Goal: Information Seeking & Learning: Check status

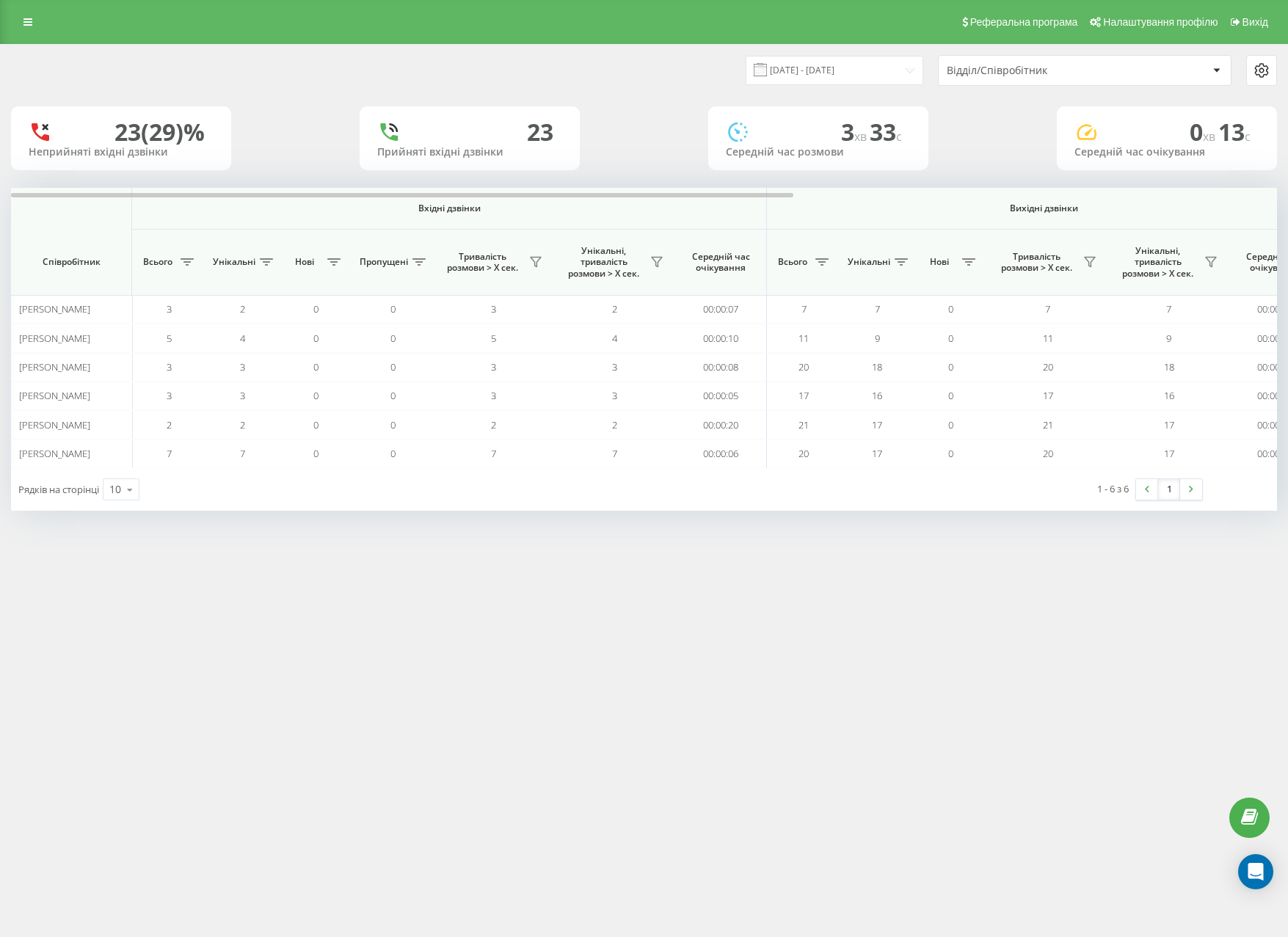
click at [985, 61] on div "Відділ/Співробітник" at bounding box center [1085, 71] width 292 height 30
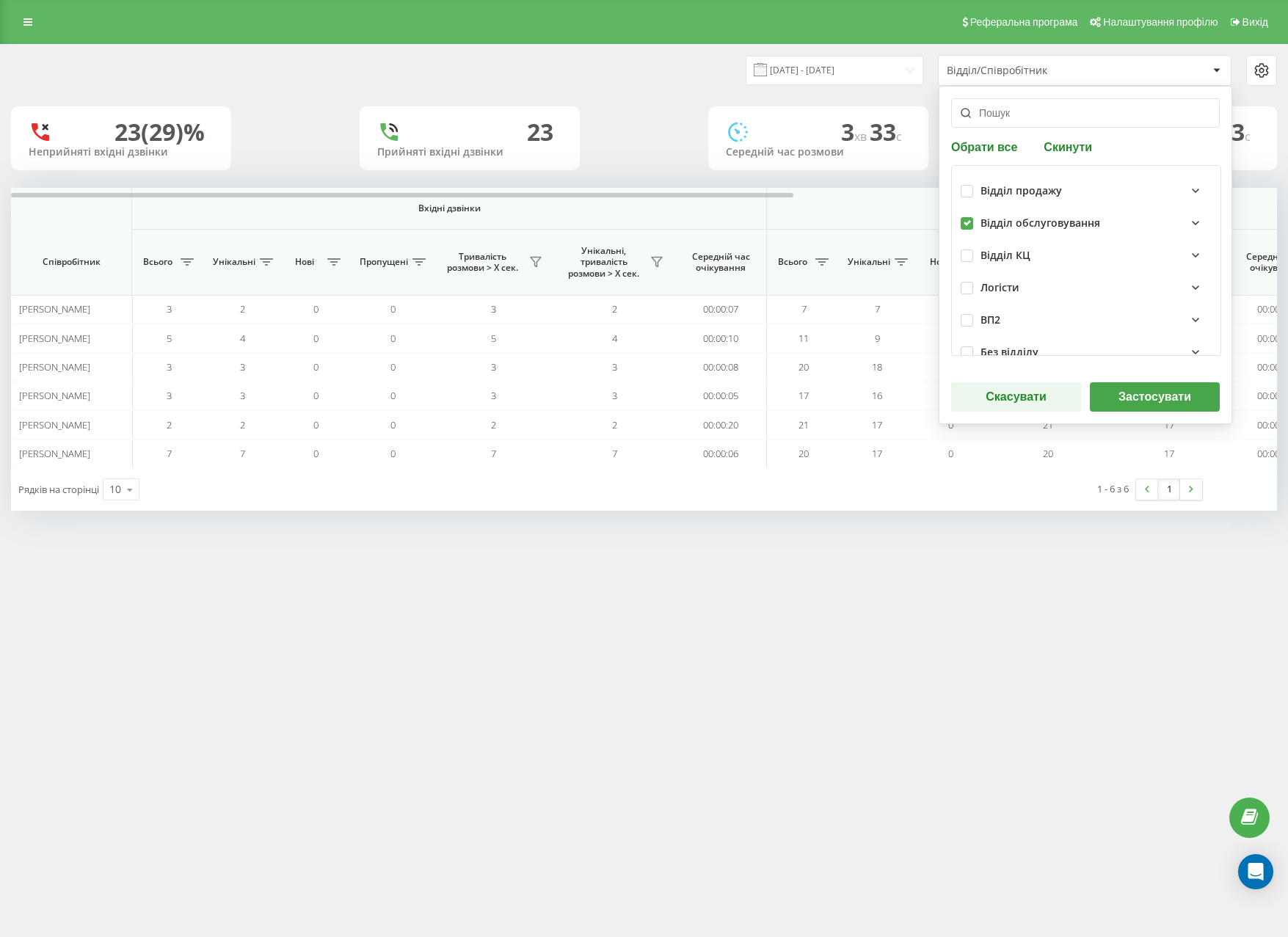
click at [1125, 403] on button "Застосувати" at bounding box center [1155, 397] width 130 height 30
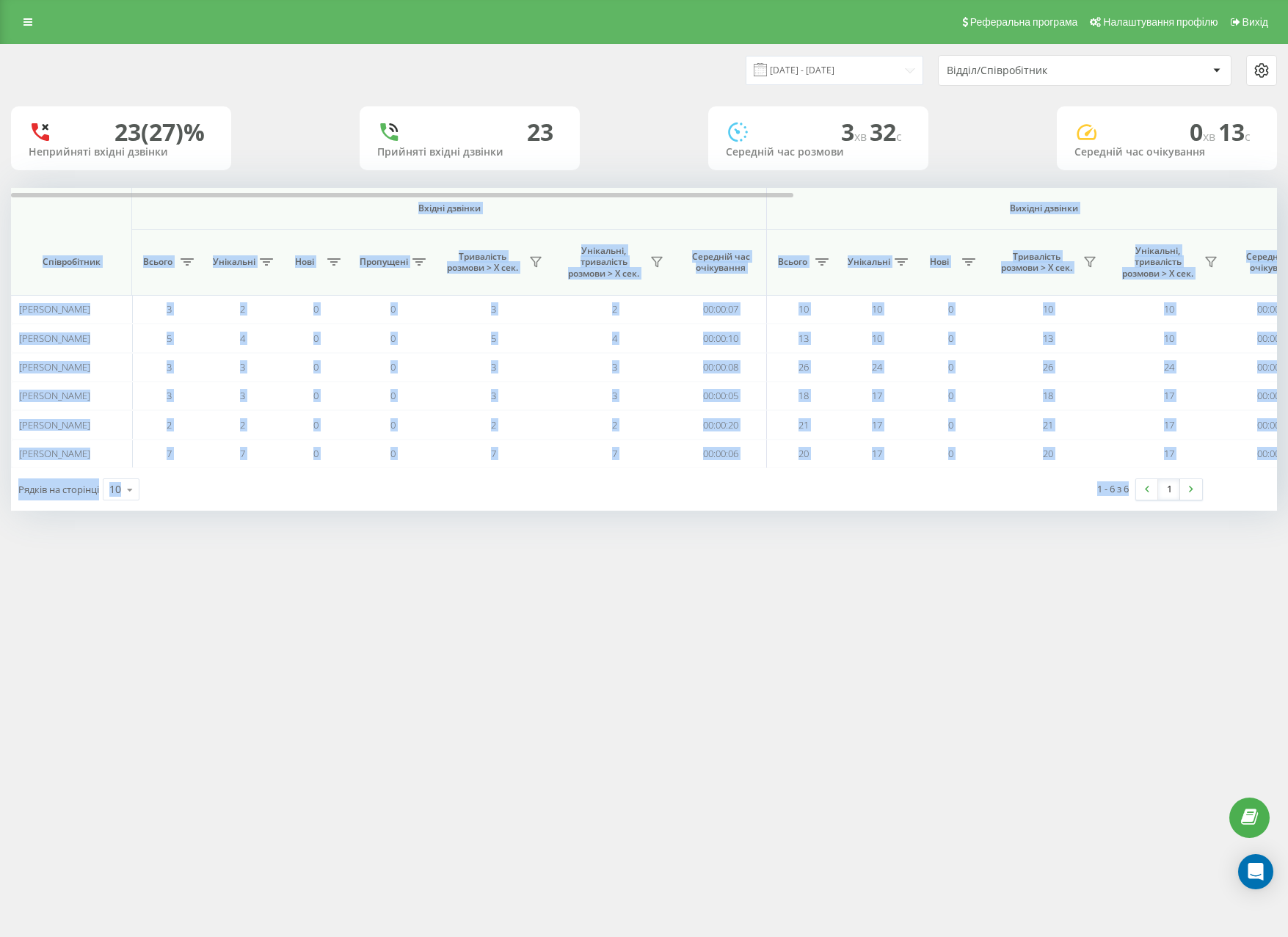
drag, startPoint x: 57, startPoint y: 217, endPoint x: 1113, endPoint y: 512, distance: 1096.4
click at [1113, 538] on div "[DATE] - [DATE] Відділ/Співробітник 23 (27)% Неприйняті вхідні дзвінки 23 Прийн…" at bounding box center [644, 292] width 1288 height 496
copy div "Loremi dolorsi Ametcon adipisc Eli seddoei Temporincidi Utlabo Etdolorem Aliq E…"
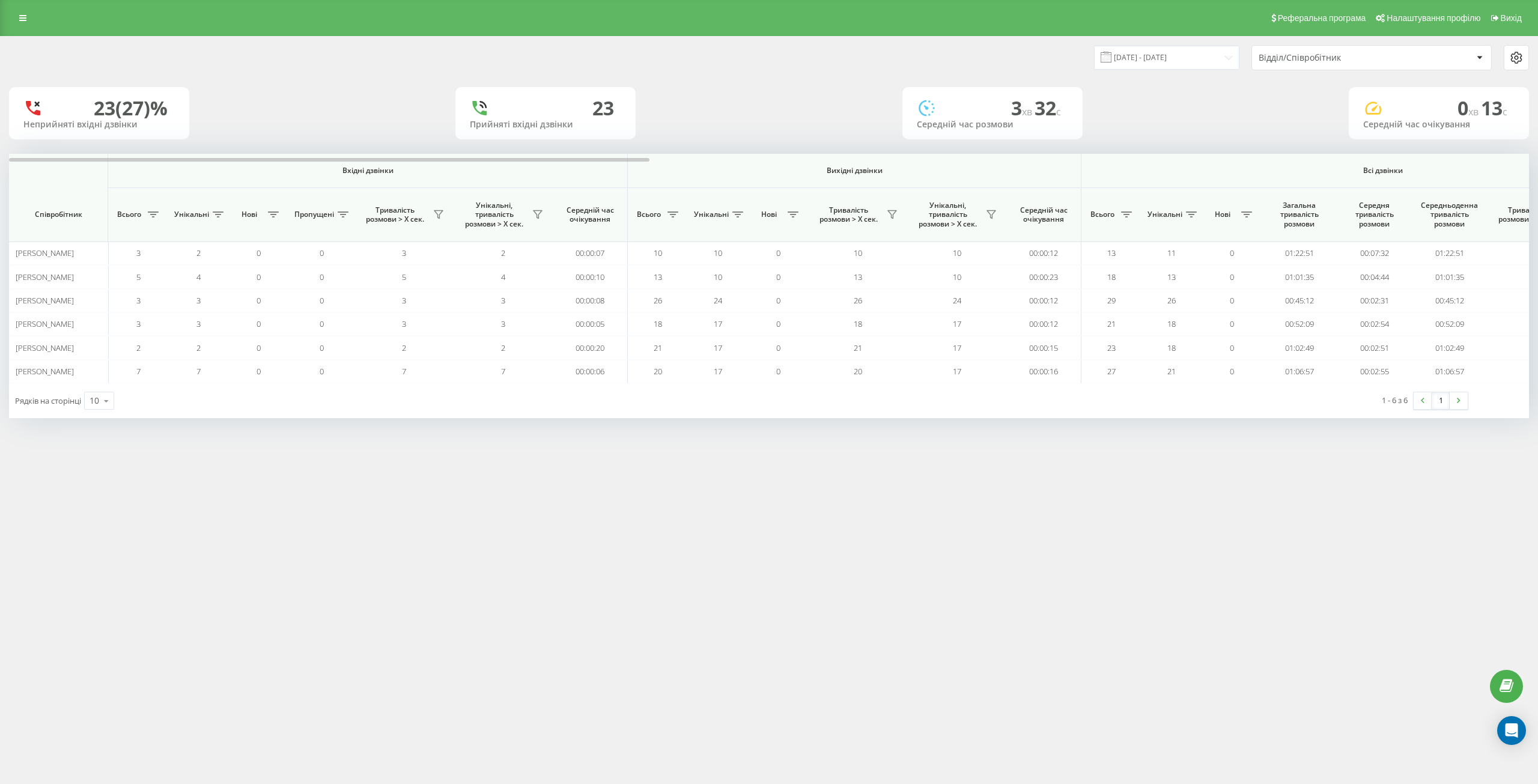
click at [1054, 59] on div "Відділ/Співробітник" at bounding box center [1330, 58] width 144 height 10
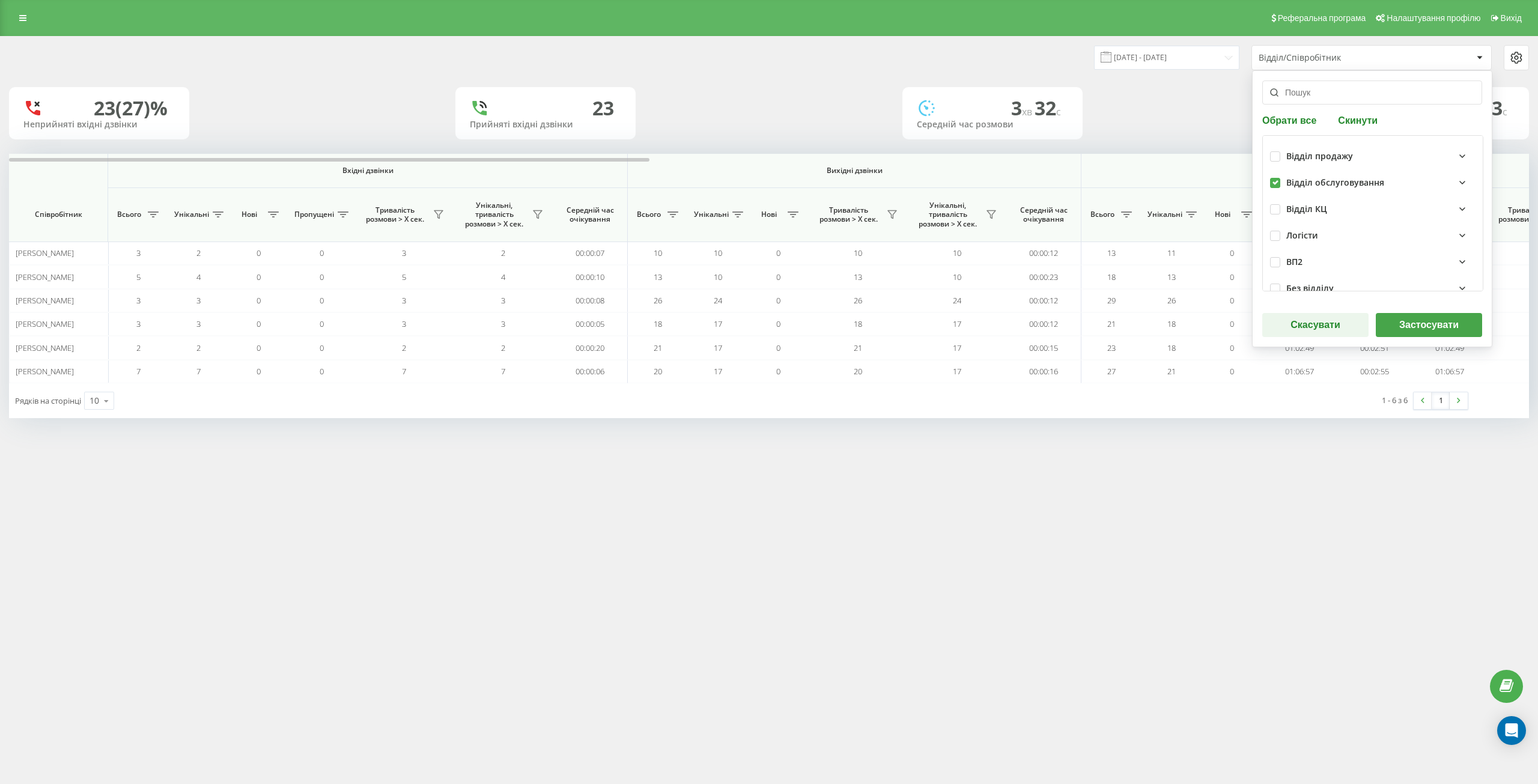
click at [1054, 318] on button "Застосувати" at bounding box center [1429, 325] width 107 height 24
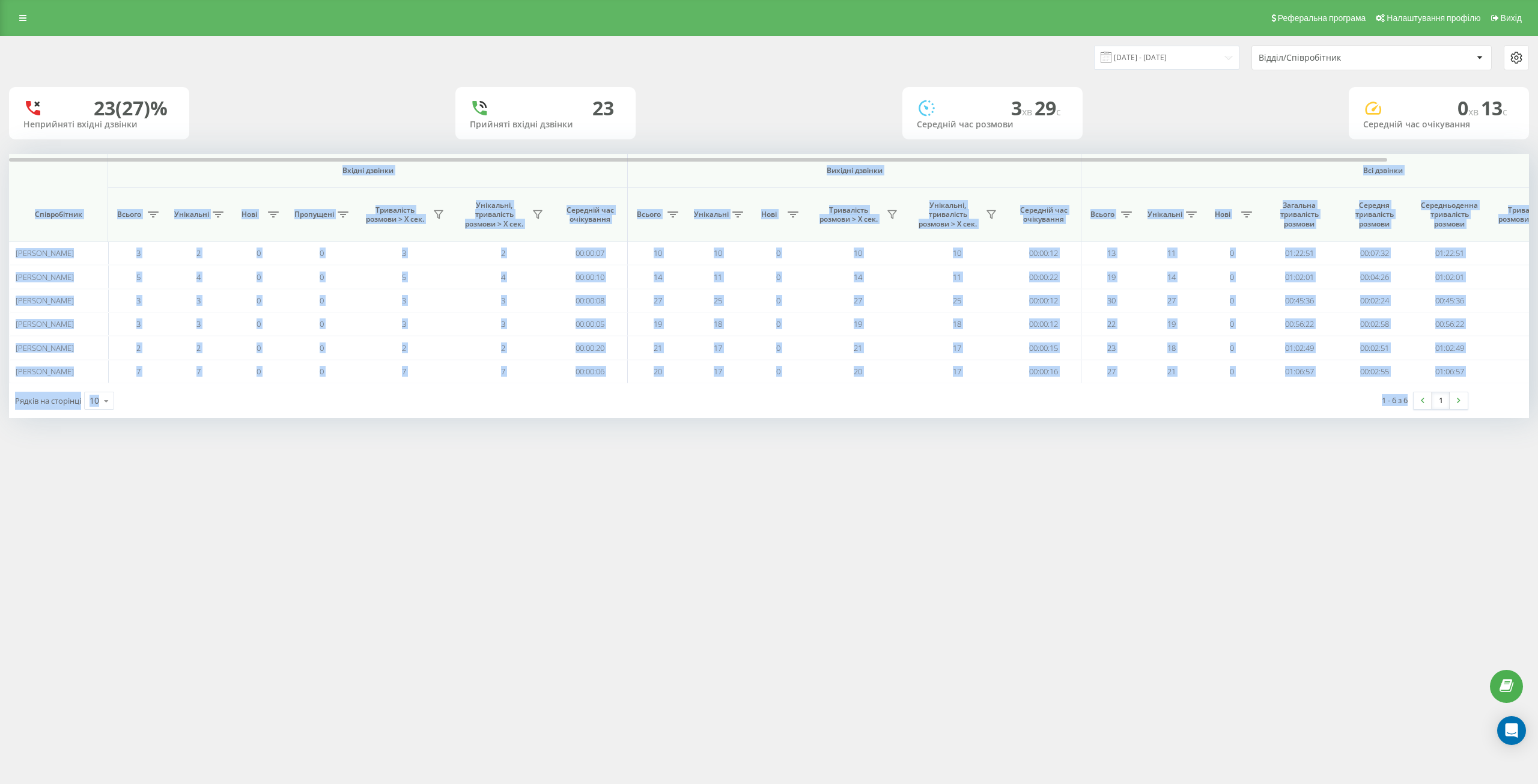
drag, startPoint x: 54, startPoint y: 168, endPoint x: 1427, endPoint y: 425, distance: 1396.8
click at [1054, 425] on div "[DATE] - [DATE] Відділ/Співробітник 23 (27)% Неприйняті вхідні дзвінки 23 Прийн…" at bounding box center [769, 239] width 1538 height 406
drag, startPoint x: 1396, startPoint y: 401, endPoint x: 1402, endPoint y: 419, distance: 19.0
click at [1054, 419] on div "[DATE] - [DATE] Відділ/Співробітник 23 (27)% Неприйняті вхідні дзвінки 23 Прийн…" at bounding box center [769, 239] width 1538 height 406
drag, startPoint x: 50, startPoint y: 174, endPoint x: 1400, endPoint y: 424, distance: 1373.0
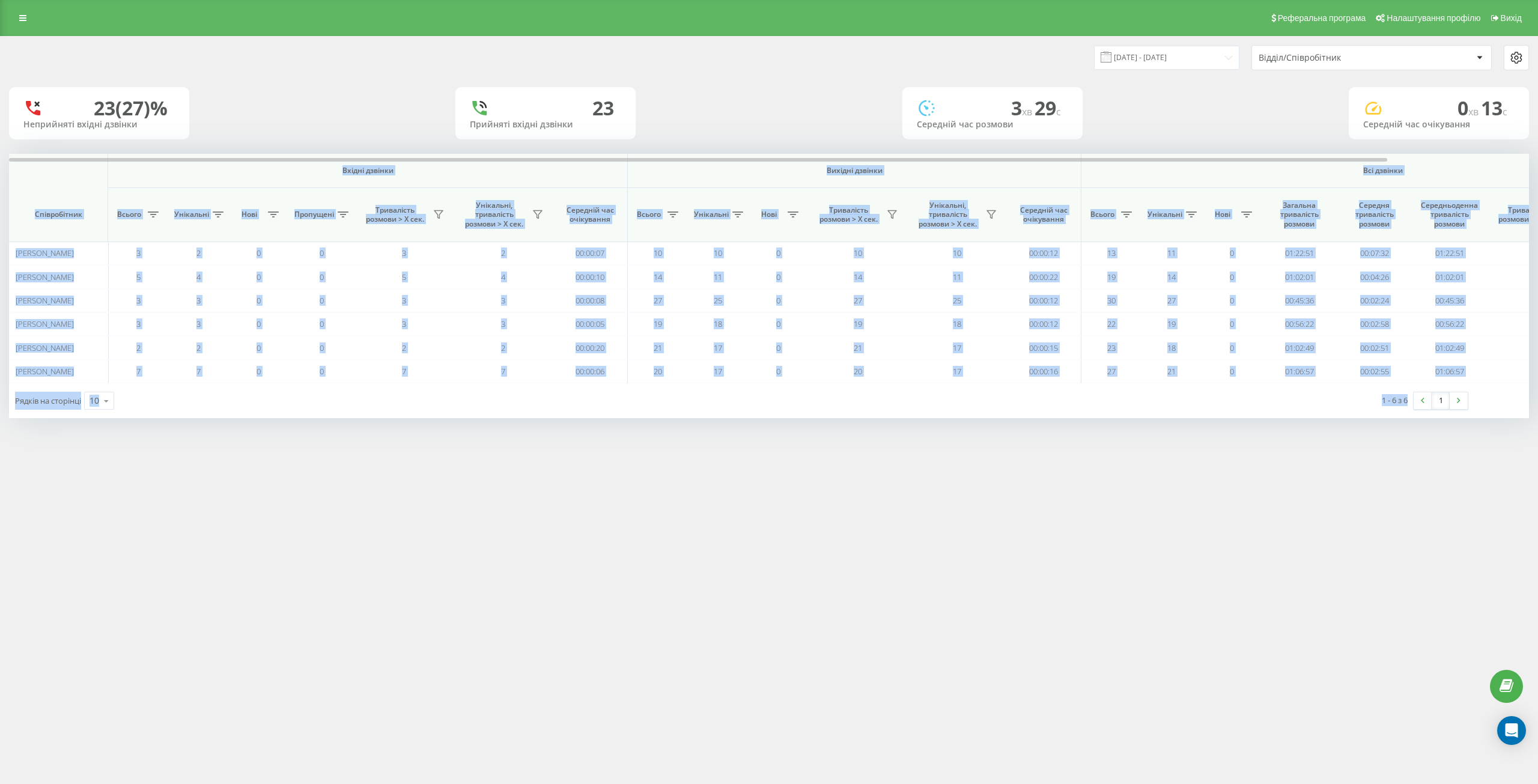
click at [1054, 440] on div "[DATE] - [DATE] Відділ/Співробітник 23 (27)% Неприйняті вхідні дзвінки 23 Прийн…" at bounding box center [769, 239] width 1538 height 406
copy div "Loremi dolorsi Ametcon adipisc Eli seddoei Temporincidi Utlabo Etdolorem Aliq E…"
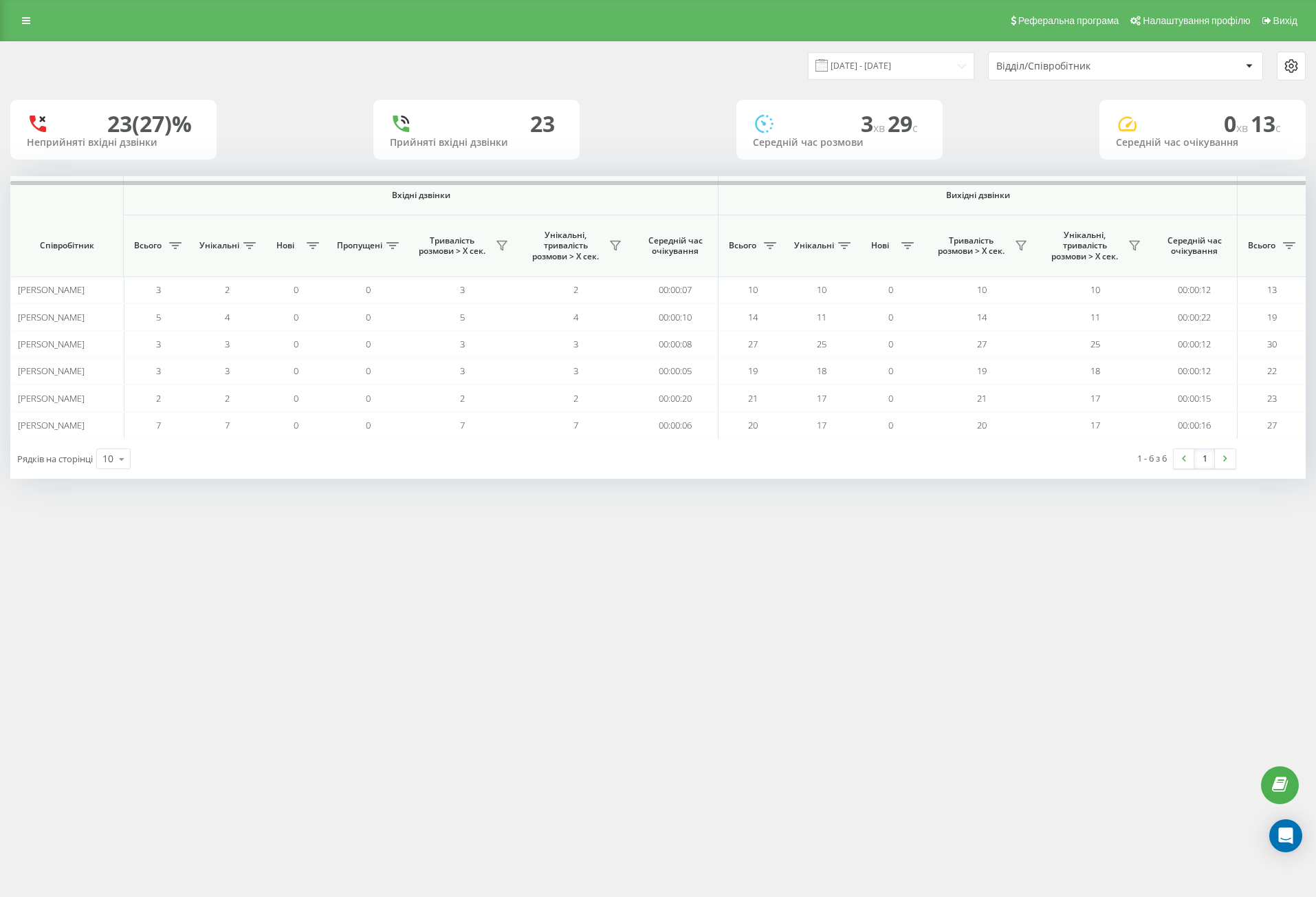
click at [1074, 71] on div "Відділ/Співробітник" at bounding box center [1078, 66] width 164 height 12
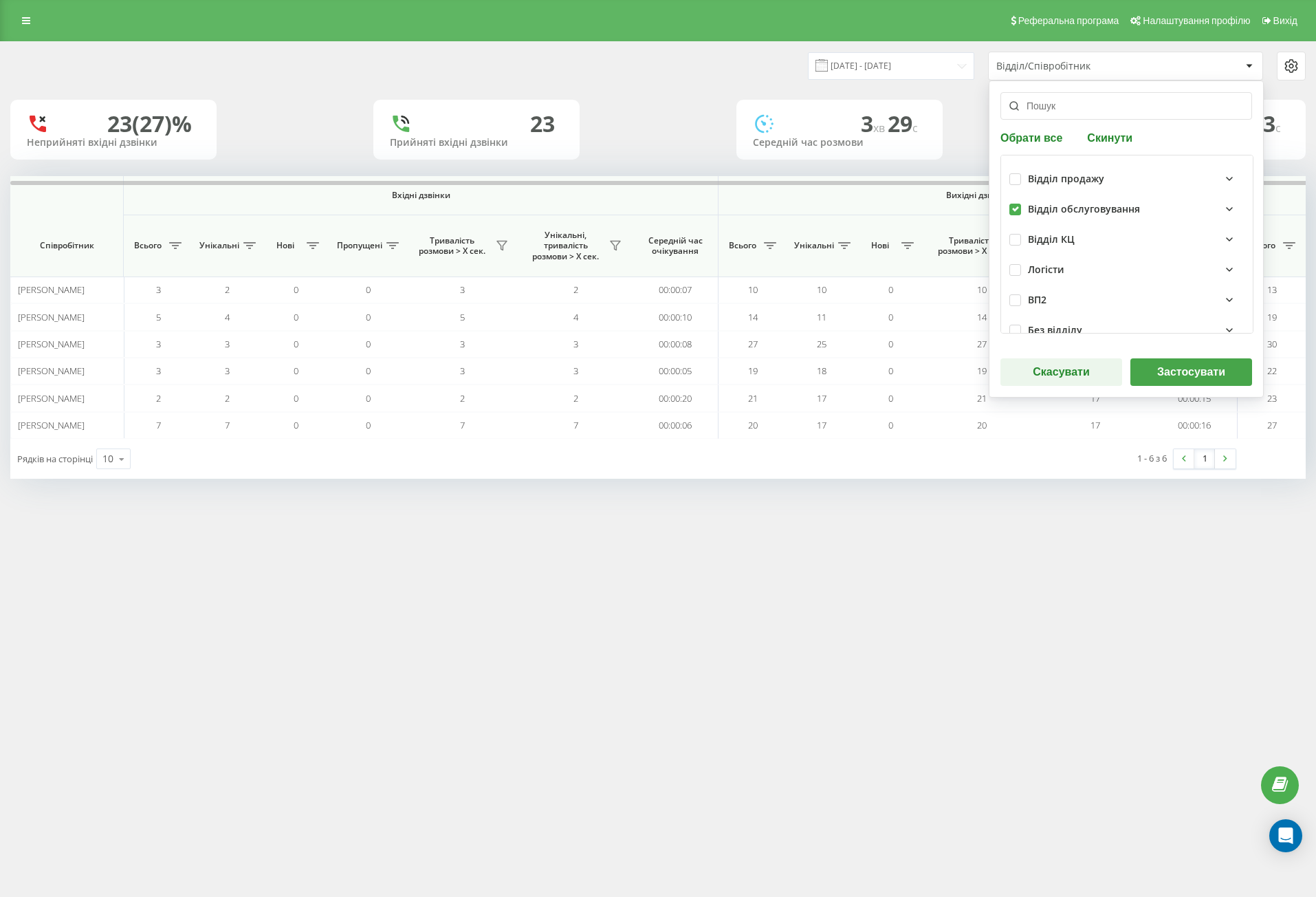
click at [1167, 369] on button "Застосувати" at bounding box center [1191, 372] width 122 height 28
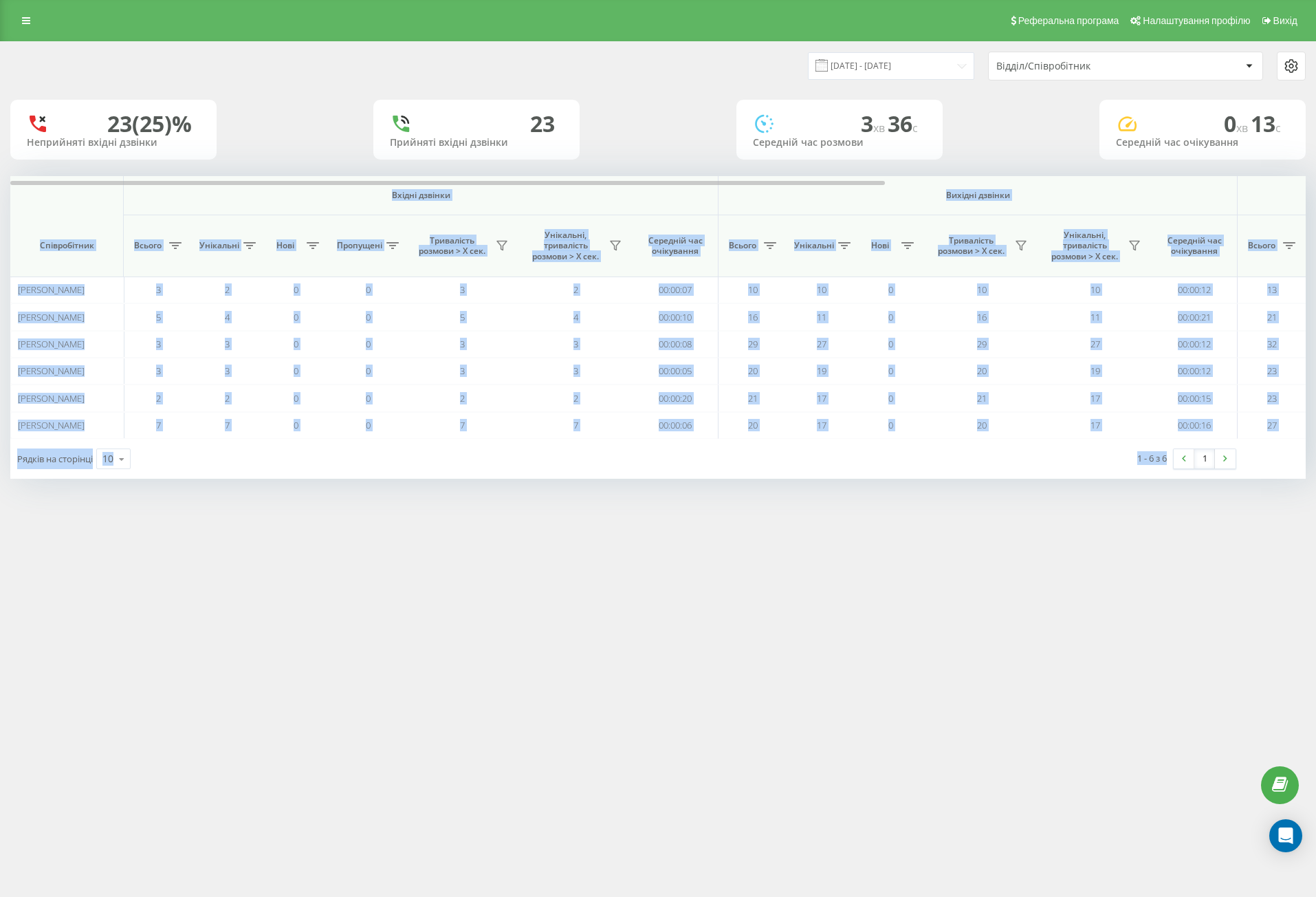
drag, startPoint x: 58, startPoint y: 206, endPoint x: 1142, endPoint y: 470, distance: 1115.7
click at [1154, 479] on div "[DATE] - [DATE] Відділ/Співробітник 23 (25)% Неприйняті вхідні дзвінки 23 Прийн…" at bounding box center [658, 273] width 1316 height 465
copy div "Loremi dolorsi Ametcon adipisc Eli seddoei Temporincidi Utlabo Etdolorem Aliq E…"
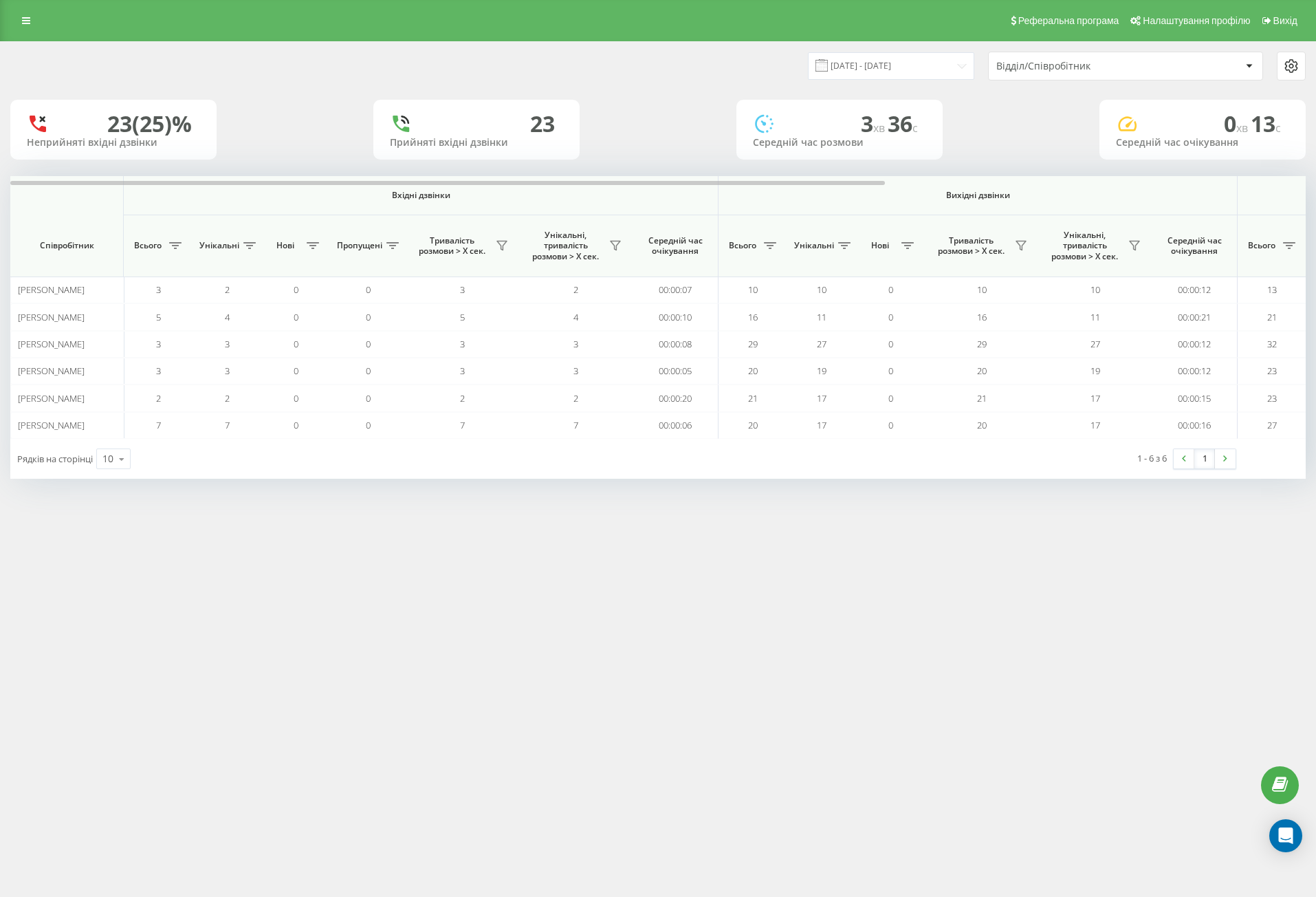
drag, startPoint x: 998, startPoint y: 53, endPoint x: 1025, endPoint y: 63, distance: 28.8
click at [999, 53] on div "Відділ/Співробітник" at bounding box center [1125, 66] width 274 height 28
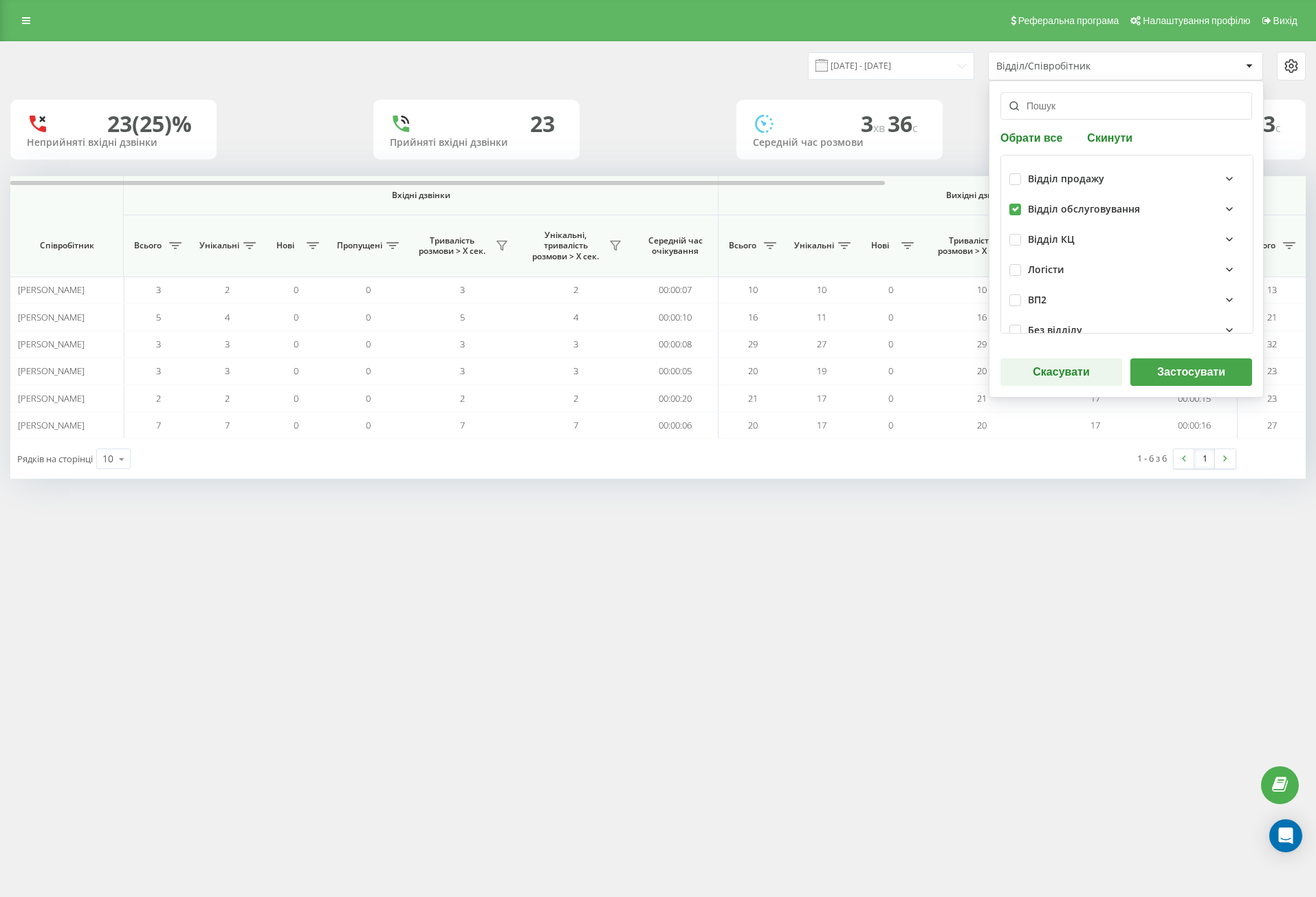
click at [1157, 367] on button "Застосувати" at bounding box center [1191, 372] width 122 height 28
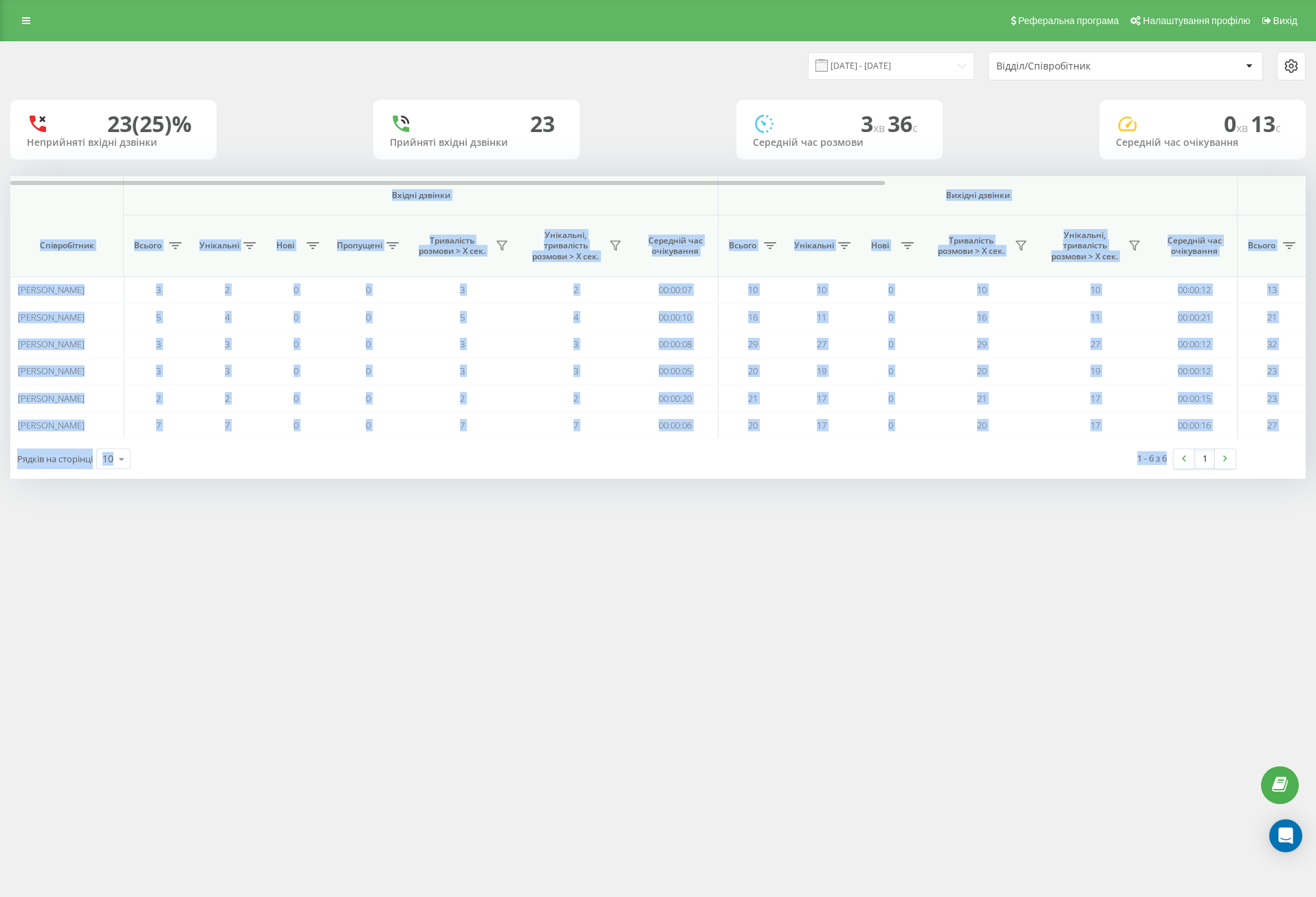
drag, startPoint x: 78, startPoint y: 205, endPoint x: 1170, endPoint y: 492, distance: 1129.1
click at [1176, 497] on div "[DATE] - [DATE] Відділ/Співробітник 23 (25)% Неприйняті вхідні дзвінки 23 Прийн…" at bounding box center [658, 273] width 1316 height 465
copy div "Loremi dolorsi Ametcon adipisc Eli seddoei Temporincidi Utlabo Etdolorem Aliq E…"
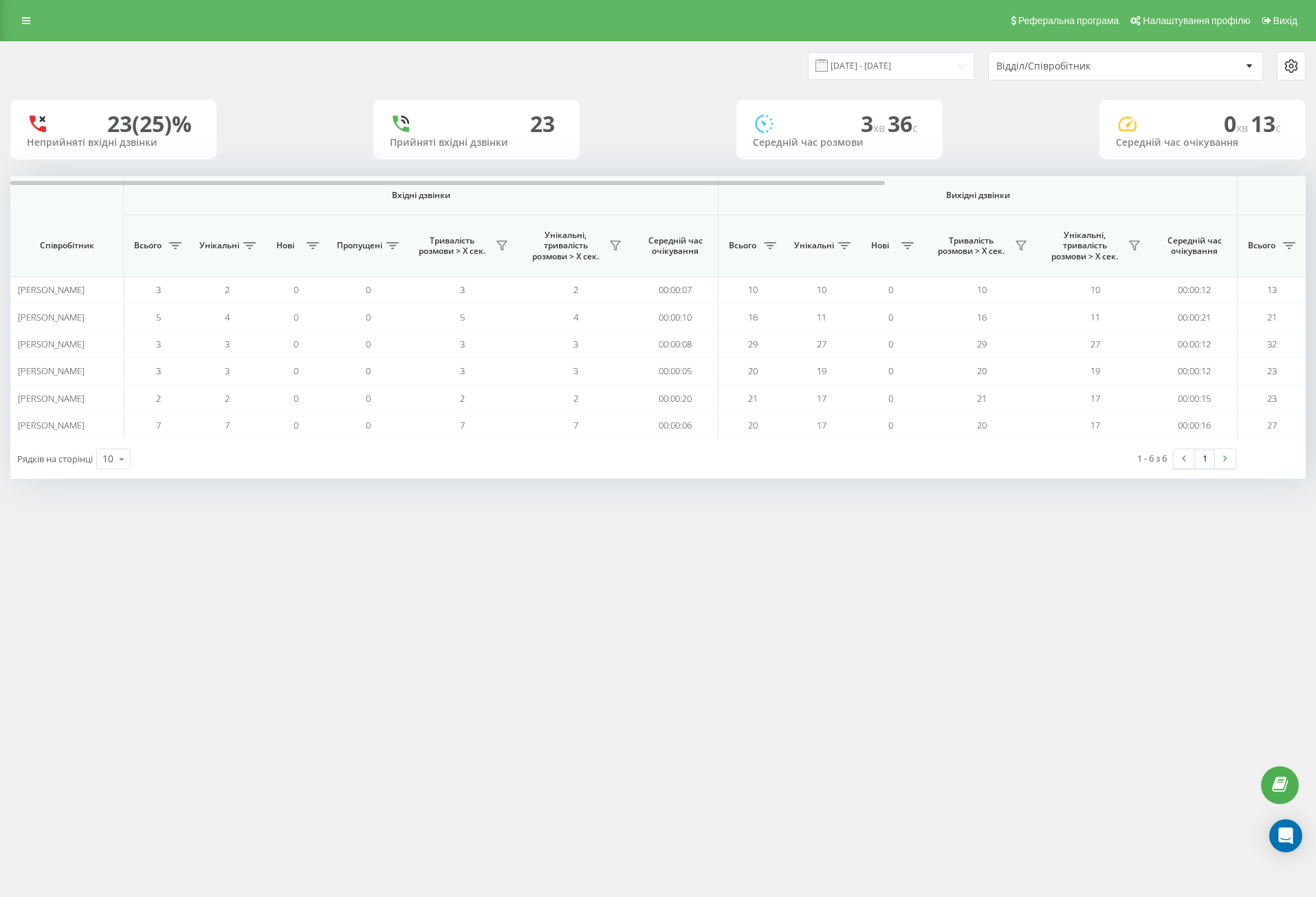
click at [1017, 72] on div "Відділ/Співробітник" at bounding box center [1078, 66] width 164 height 12
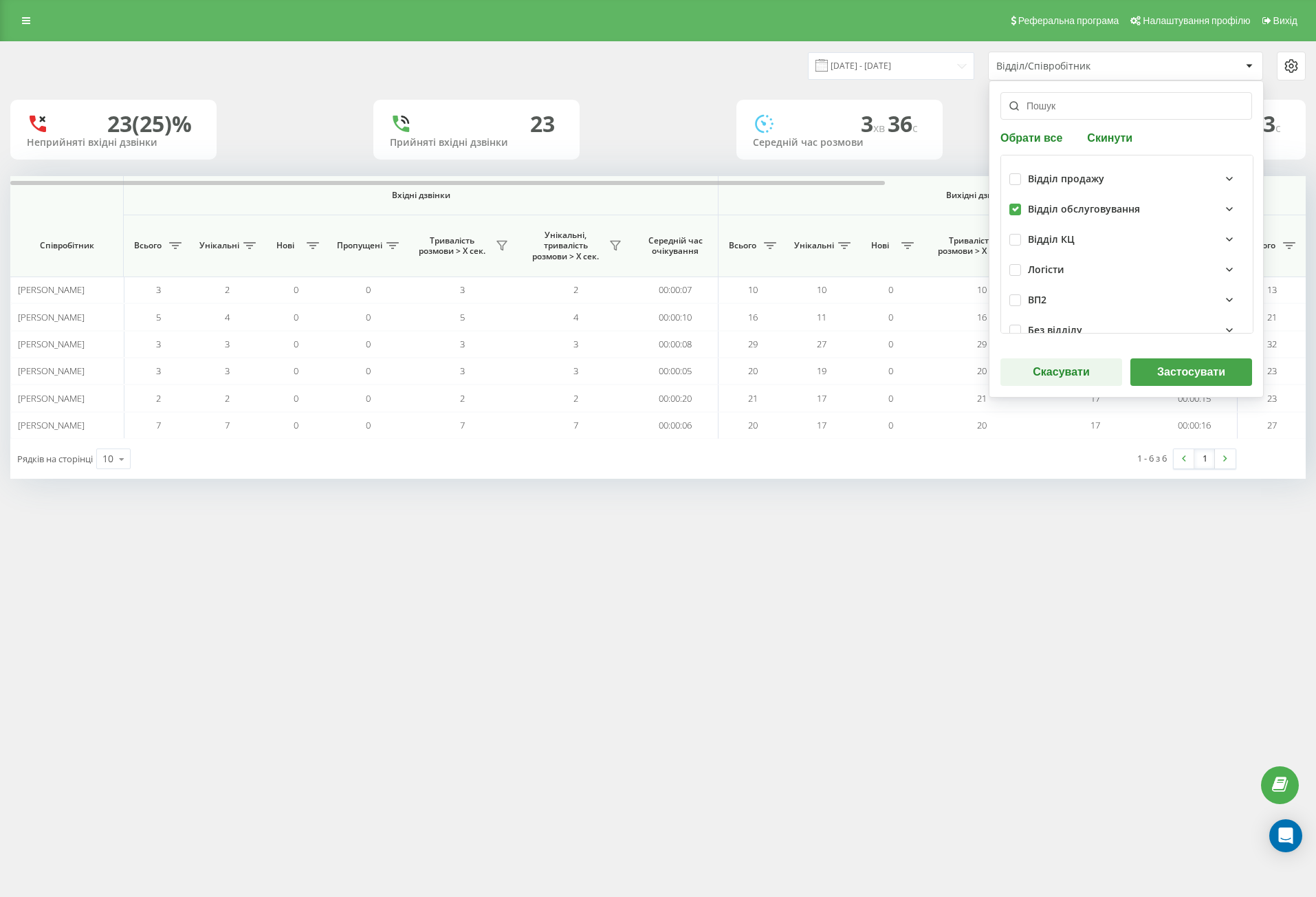
click at [1192, 373] on button "Застосувати" at bounding box center [1191, 372] width 122 height 28
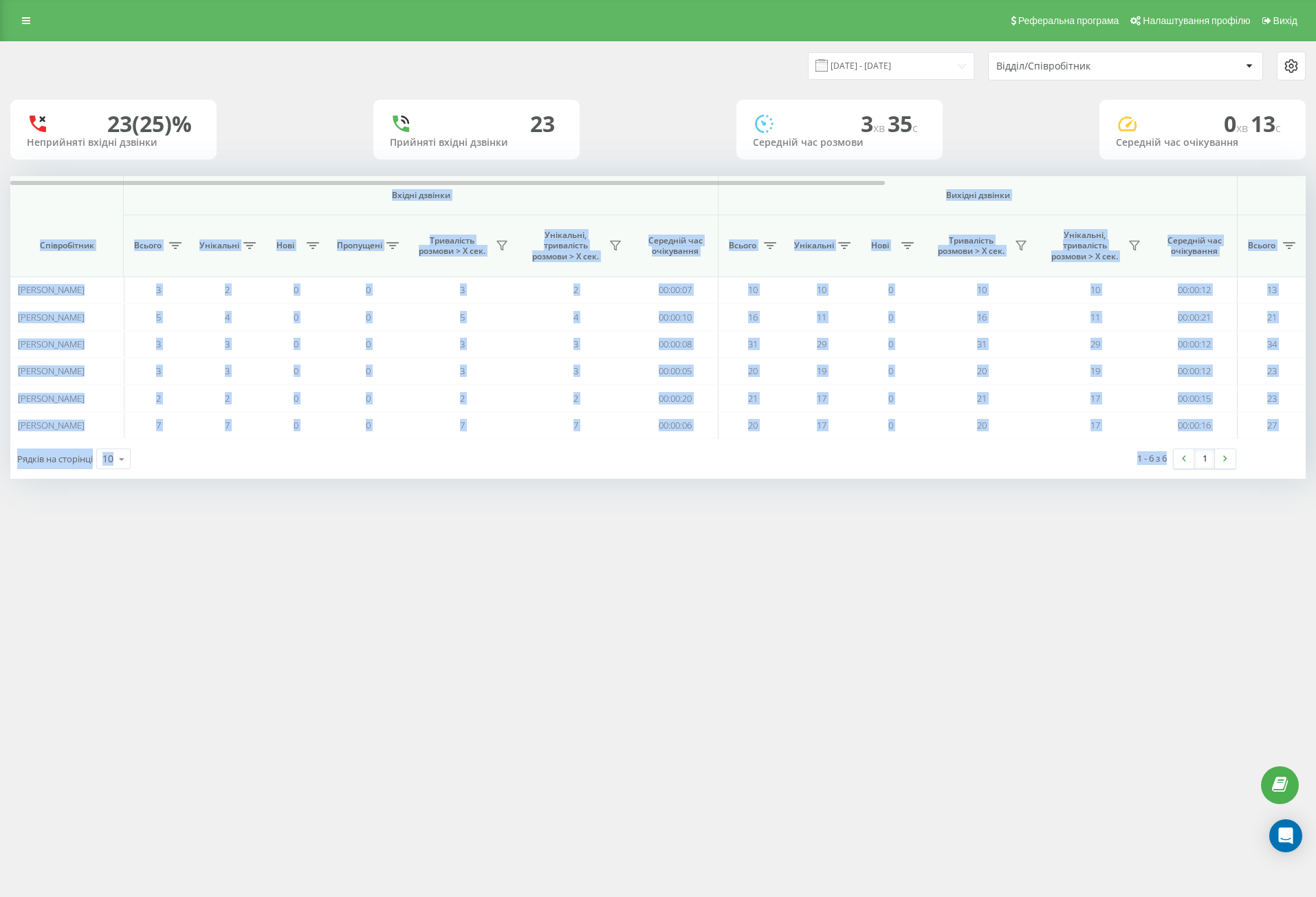
drag, startPoint x: 113, startPoint y: 221, endPoint x: 1243, endPoint y: 505, distance: 1165.1
click at [1206, 505] on div "[DATE] - [DATE] Відділ/Співробітник 23 (25)% Неприйняті вхідні дзвінки 23 Прийн…" at bounding box center [658, 273] width 1316 height 465
copy div "Loremi dolorsi Ametcon adipisc Eli seddoei Temporincidi Utlabo Etdolorem Aliq E…"
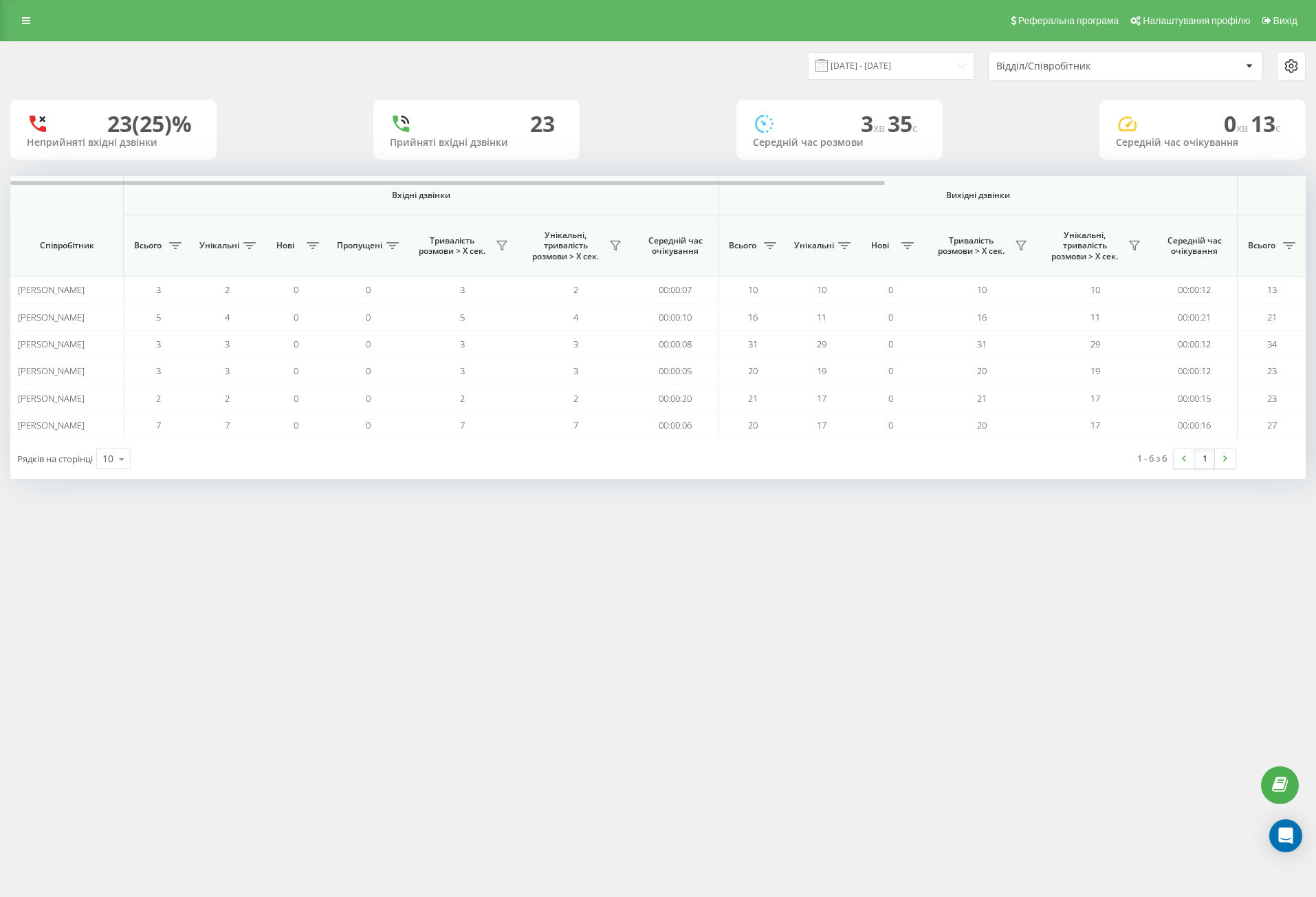
click at [1044, 73] on div "Відділ/Співробітник" at bounding box center [1125, 66] width 274 height 28
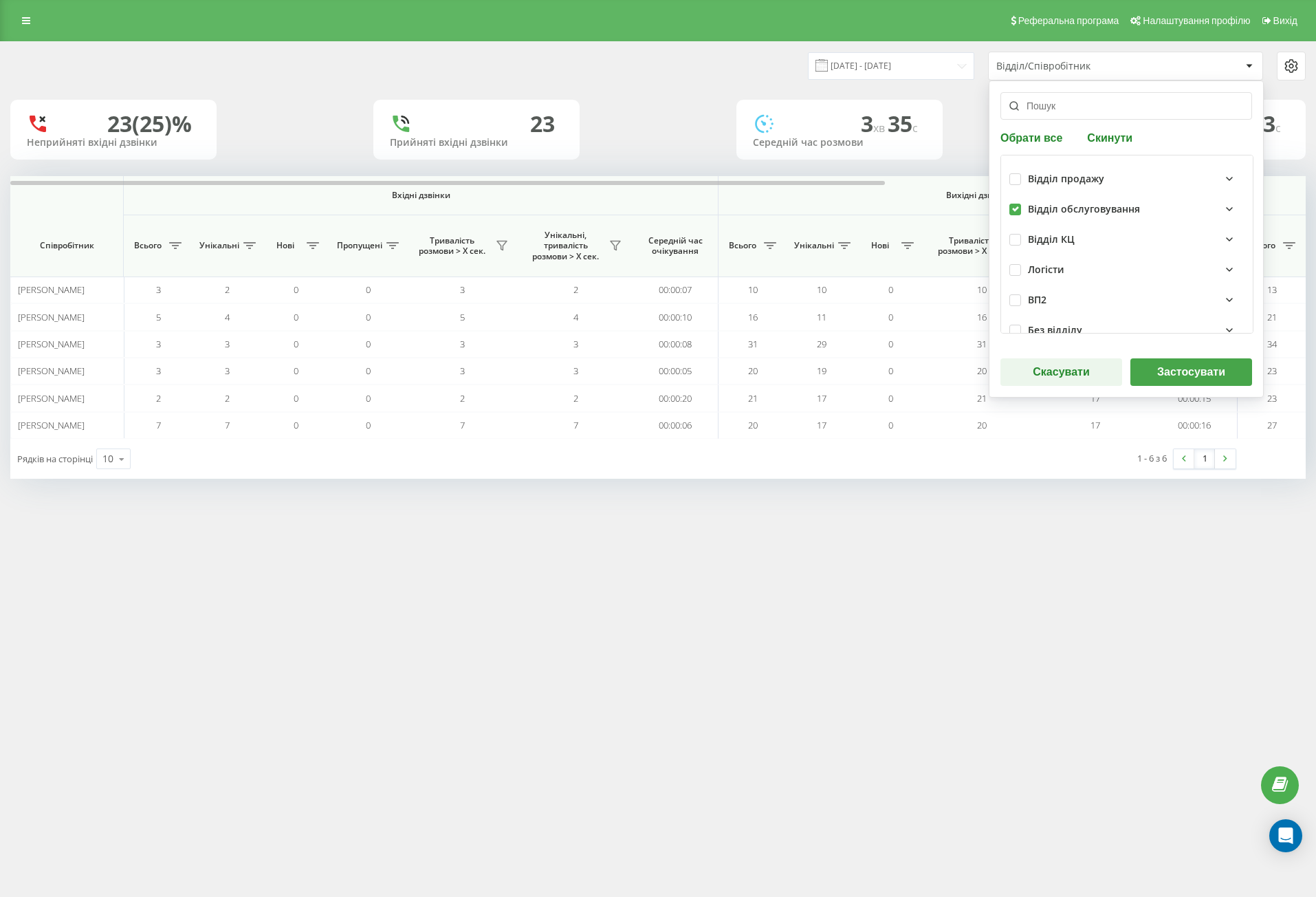
click at [1166, 370] on button "Застосувати" at bounding box center [1191, 372] width 122 height 28
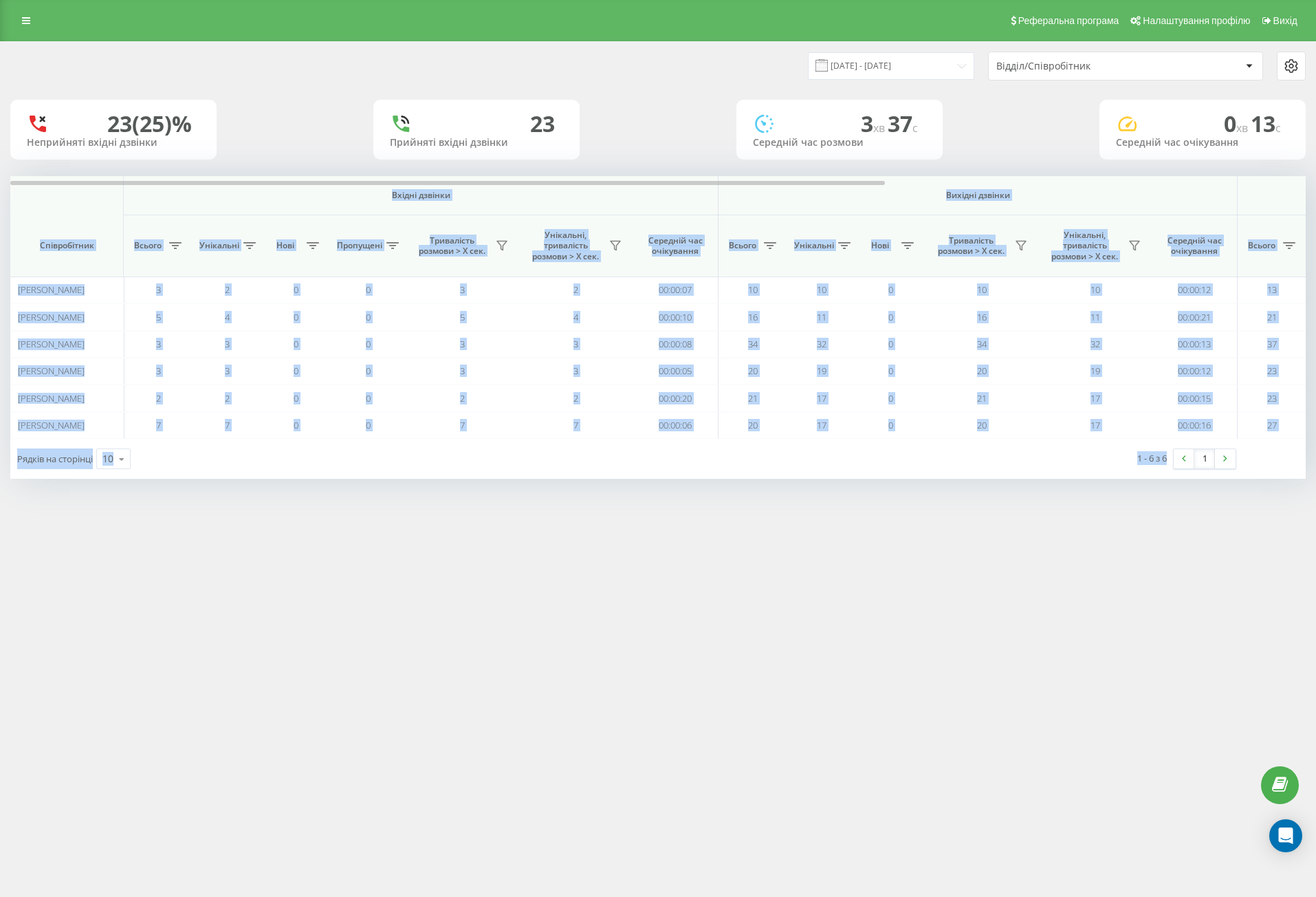
drag, startPoint x: 53, startPoint y: 205, endPoint x: 1173, endPoint y: 511, distance: 1161.0
click at [1173, 512] on div "Реферальна програма Налаштування профілю Вихід [DATE] - [DATE] Відділ/Співробіт…" at bounding box center [658, 448] width 1316 height 897
copy div "Loremi dolorsi Ametcon adipisc Eli seddoei Temporincidi Utlabo Etdolorem Aliq E…"
